Goal: Transaction & Acquisition: Purchase product/service

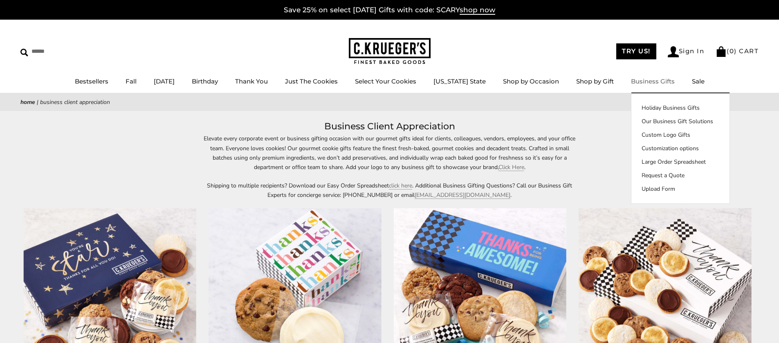
click at [639, 81] on link "Business Gifts" at bounding box center [653, 81] width 44 height 8
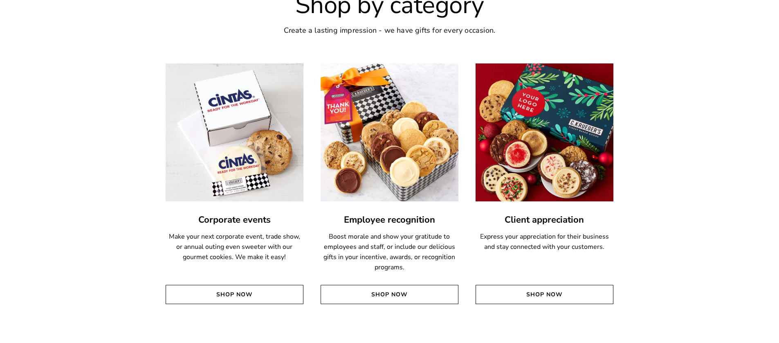
scroll to position [1887, 0]
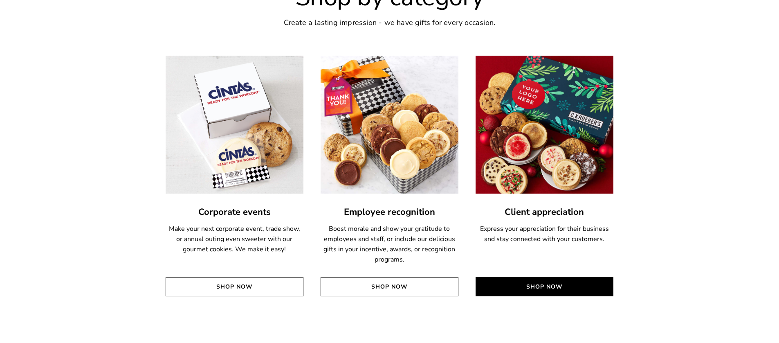
click at [556, 284] on link "Shop Now" at bounding box center [545, 286] width 138 height 19
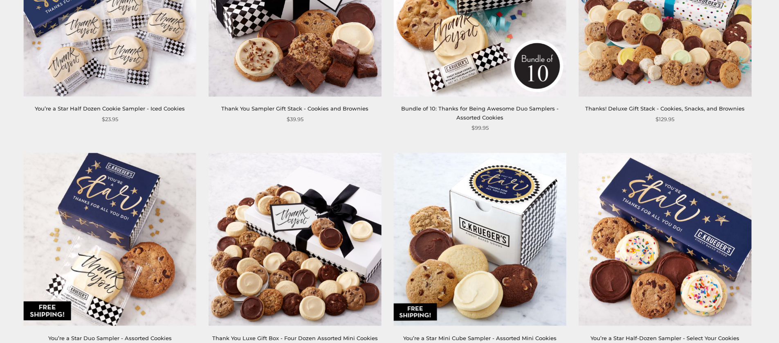
scroll to position [1404, 0]
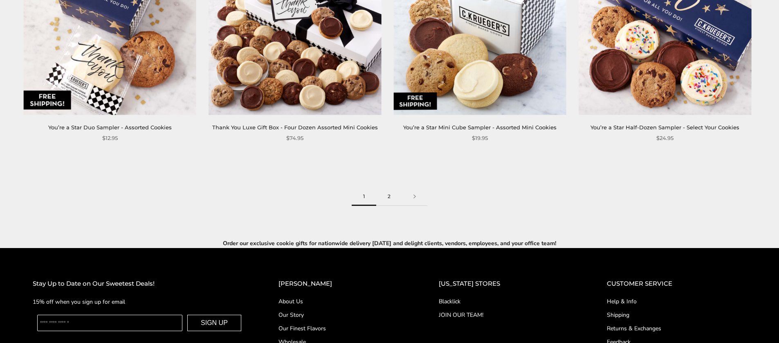
click at [389, 201] on link "2" at bounding box center [389, 196] width 26 height 18
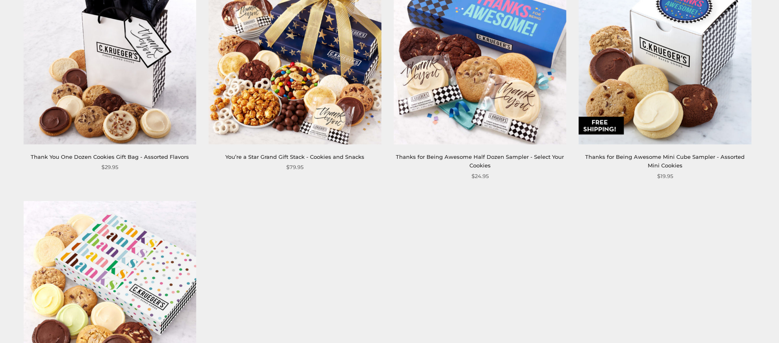
scroll to position [329, 0]
